Goal: Task Accomplishment & Management: Manage account settings

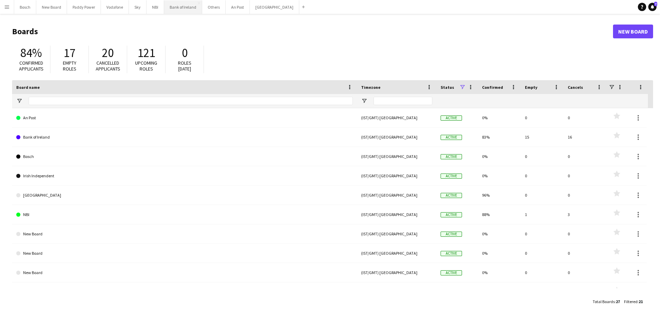
click at [188, 8] on button "Bank of Ireland Close" at bounding box center [183, 6] width 38 height 13
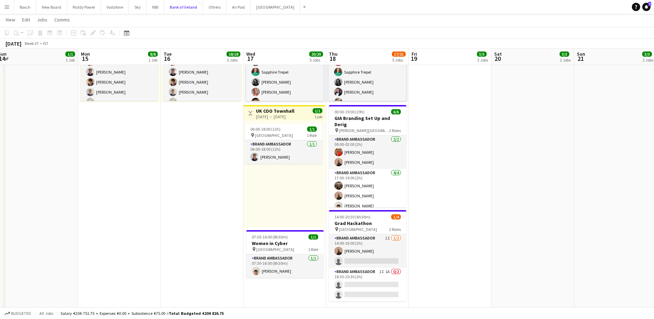
scroll to position [340, 0]
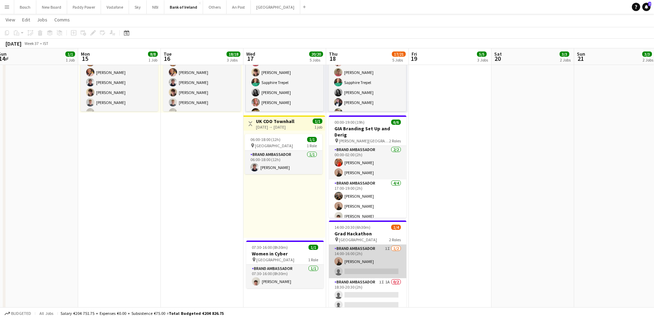
click at [359, 254] on app-card-role "Brand Ambassador 1I [DATE] 14:00-16:00 (2h) [PERSON_NAME] single-neutral-actions" at bounding box center [367, 262] width 77 height 34
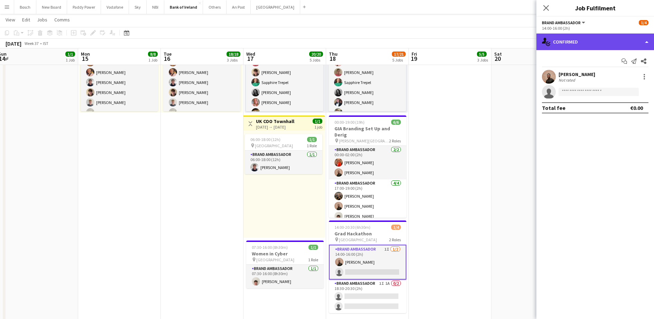
click at [597, 38] on div "single-neutral-actions-check-2 Confirmed" at bounding box center [595, 42] width 118 height 17
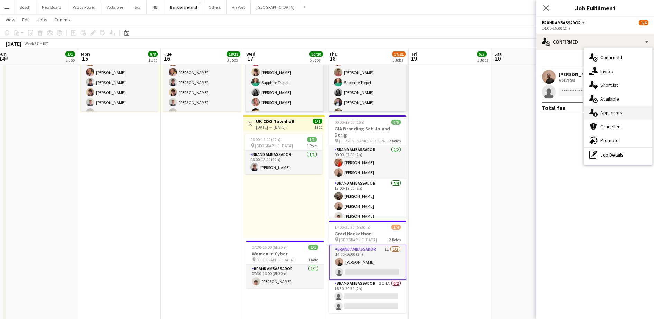
click at [596, 109] on icon "single-neutral-actions-information" at bounding box center [593, 113] width 8 height 8
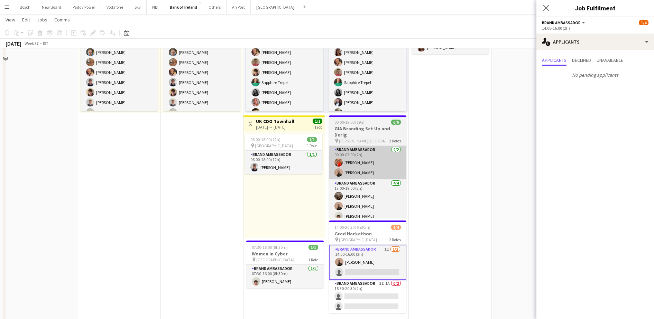
scroll to position [0, 0]
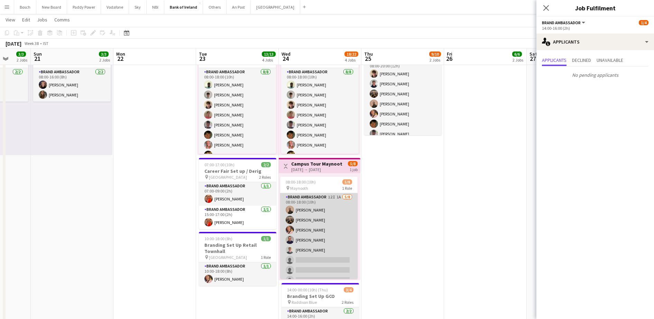
click at [299, 233] on app-card-role "Brand Ambassador 12I 1A [DATE] 08:00-18:00 (10h) [PERSON_NAME] [PERSON_NAME] [P…" at bounding box center [318, 240] width 77 height 94
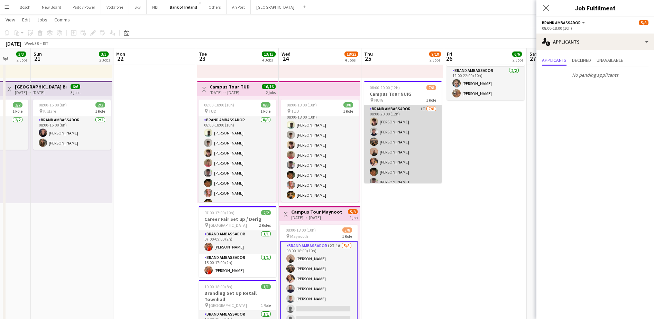
click at [389, 146] on app-card-role "Brand Ambassador 1I [DATE] 08:00-20:00 (12h) [PERSON_NAME] [PERSON_NAME] [PERSO…" at bounding box center [402, 152] width 77 height 94
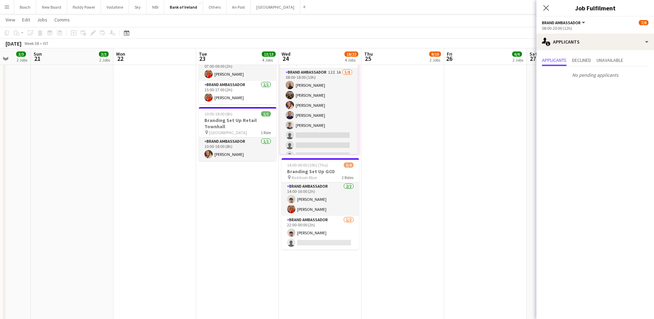
click at [323, 231] on app-card-role "Brand Ambassador [DATE] 22:00-00:00 (2h) [PERSON_NAME] single-neutral-actions" at bounding box center [319, 233] width 77 height 34
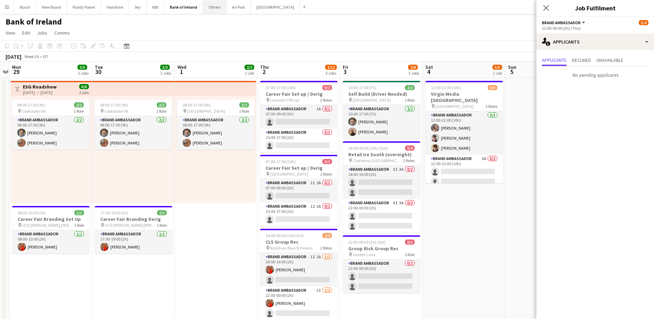
click at [204, 8] on button "Others Close" at bounding box center [215, 6] width 24 height 13
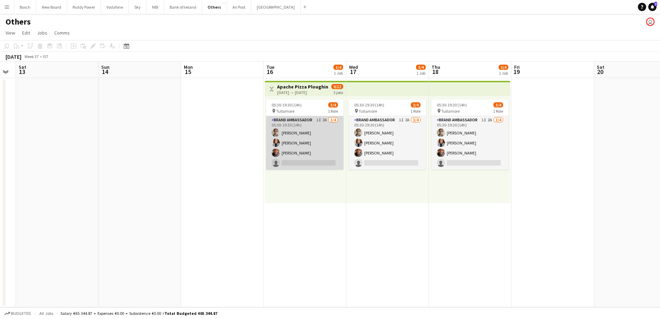
click at [291, 128] on app-card-role "Brand Ambassador 1I 2A [DATE] 05:30-19:30 (14h) [PERSON_NAME] [PERSON_NAME] [PE…" at bounding box center [304, 143] width 77 height 54
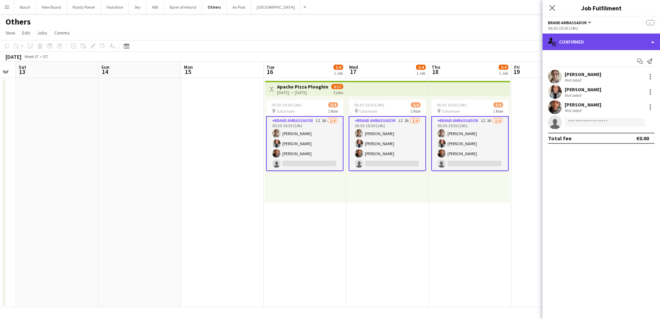
click at [583, 45] on div "single-neutral-actions-check-2 Confirmed" at bounding box center [602, 42] width 118 height 17
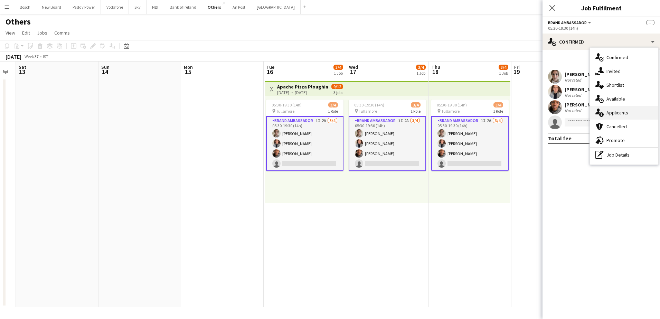
click at [610, 111] on span "Applicants" at bounding box center [618, 113] width 22 height 6
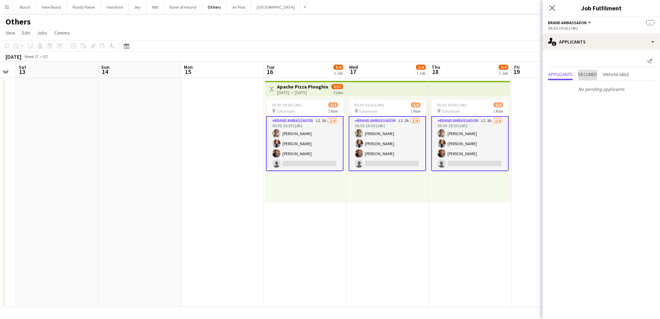
click at [592, 77] on span "Declined" at bounding box center [587, 74] width 19 height 5
click at [568, 62] on span "Applicants" at bounding box center [560, 60] width 25 height 5
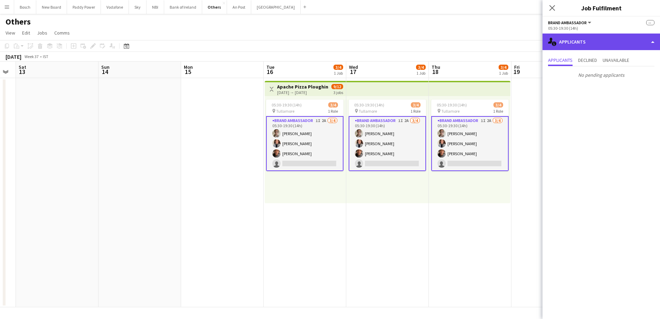
click at [579, 40] on div "single-neutral-actions-information Applicants" at bounding box center [602, 42] width 118 height 17
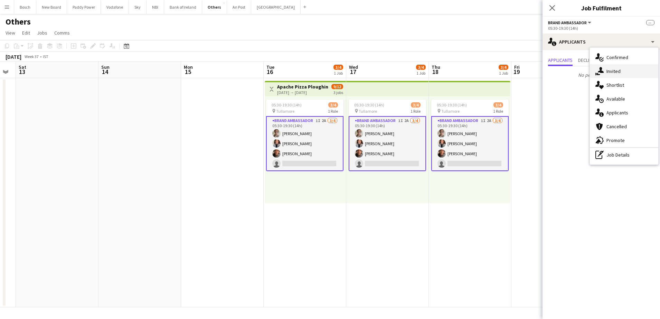
click at [602, 72] on icon at bounding box center [601, 70] width 6 height 6
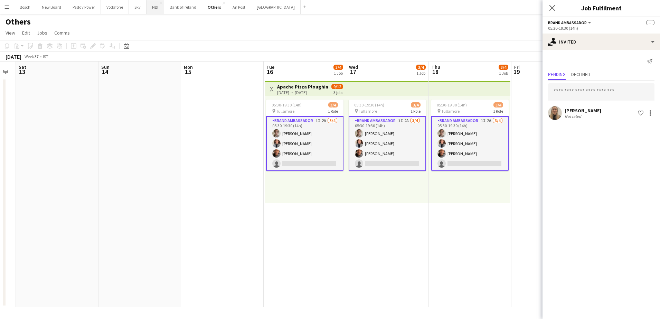
click at [162, 12] on button "NBI Close" at bounding box center [156, 6] width 18 height 13
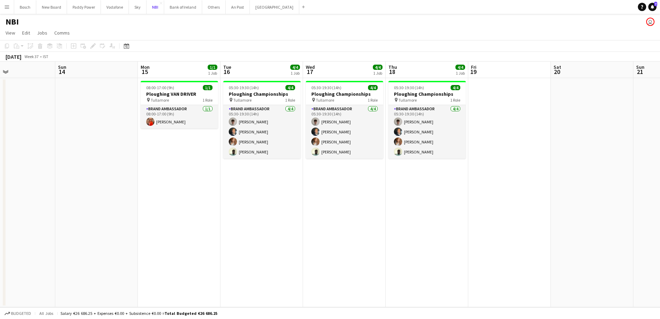
scroll to position [0, 276]
click at [77, 10] on button "Paddy Power Close" at bounding box center [84, 6] width 34 height 13
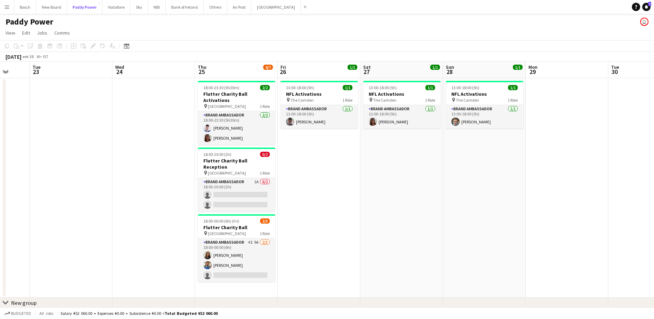
scroll to position [0, 218]
